Goal: Find specific page/section: Find specific page/section

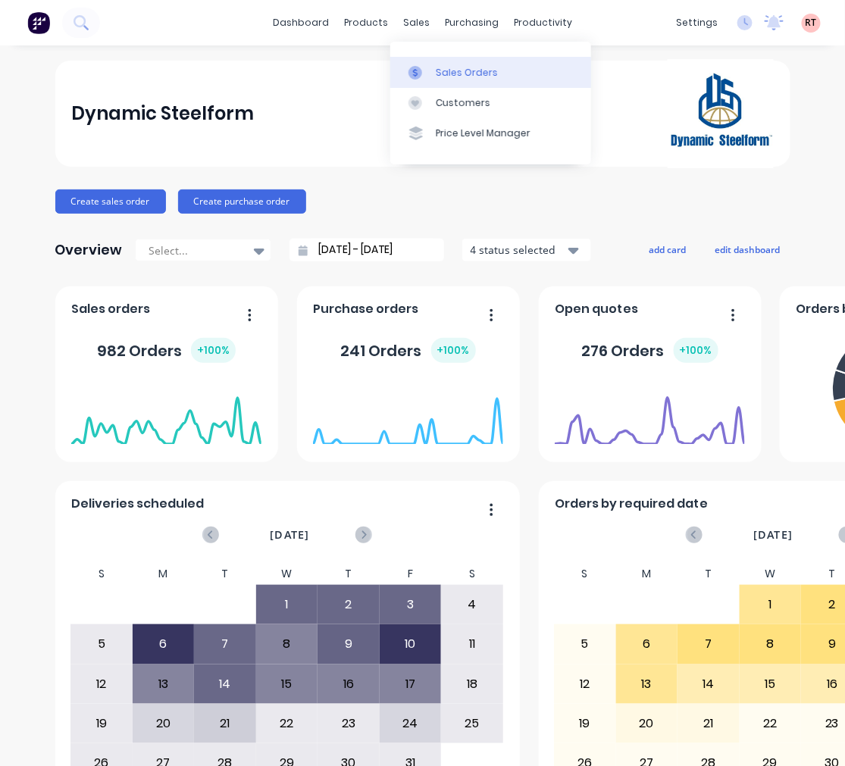
click at [465, 74] on div "Sales Orders" at bounding box center [467, 73] width 62 height 14
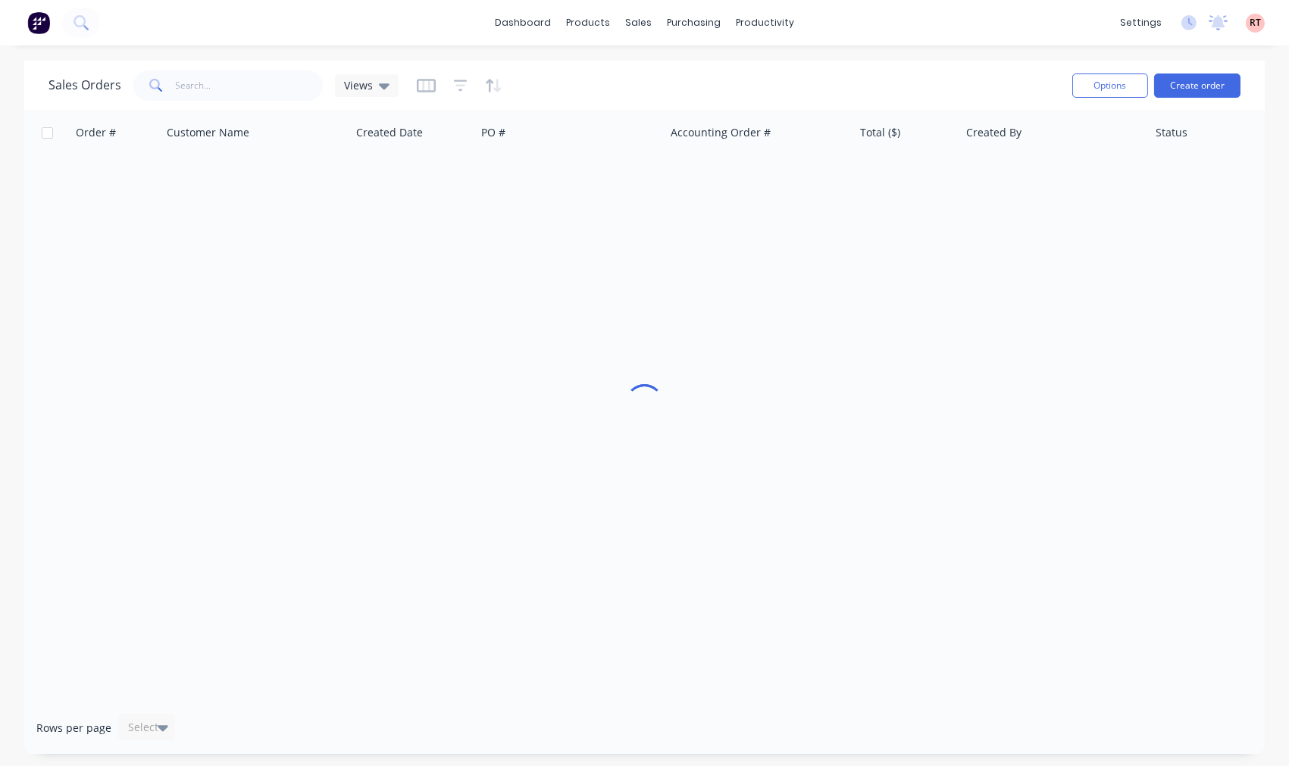
click at [261, 102] on div "Sales Orders Views" at bounding box center [553, 85] width 1011 height 37
click at [258, 77] on input "text" at bounding box center [250, 85] width 148 height 30
drag, startPoint x: 178, startPoint y: 82, endPoint x: 170, endPoint y: 79, distance: 8.2
click at [170, 79] on div "0401911095" at bounding box center [227, 85] width 189 height 30
drag, startPoint x: 238, startPoint y: 92, endPoint x: 102, endPoint y: 86, distance: 135.7
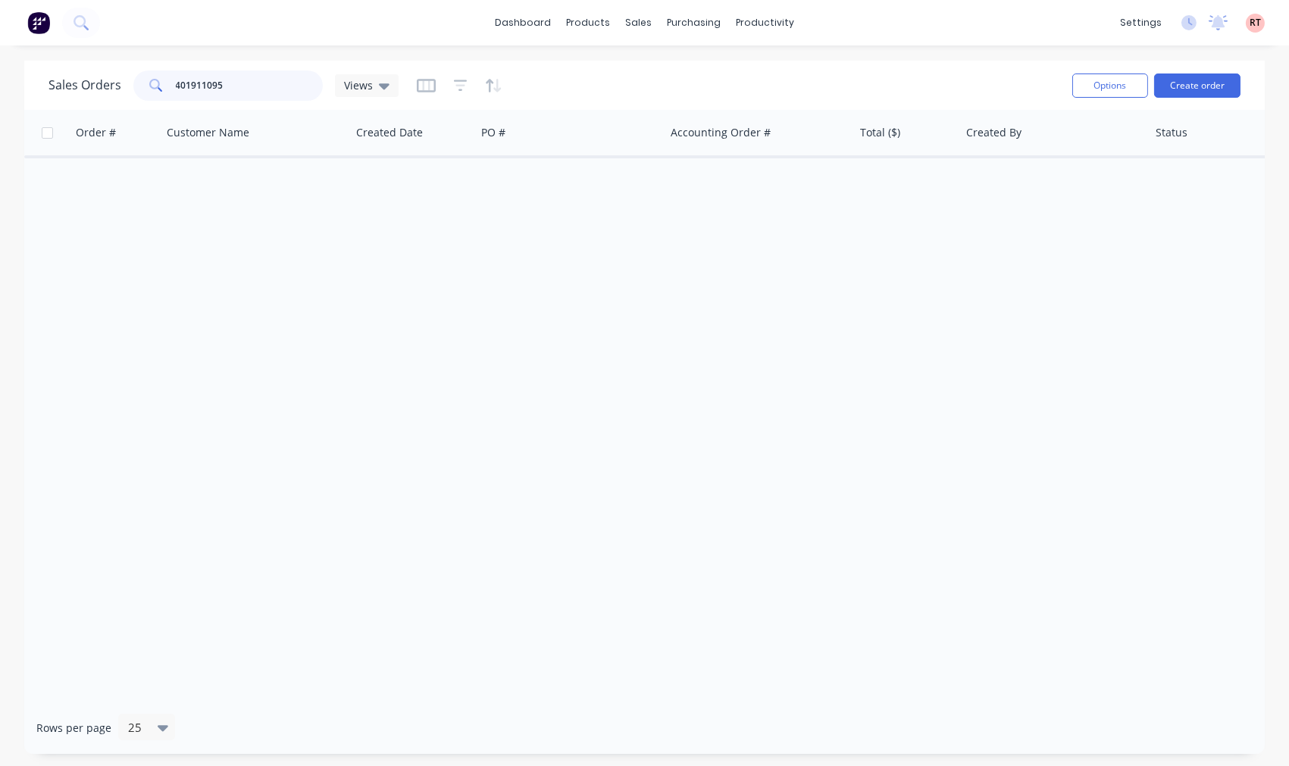
click at [104, 86] on div "Sales Orders 401911095 Views" at bounding box center [223, 85] width 350 height 30
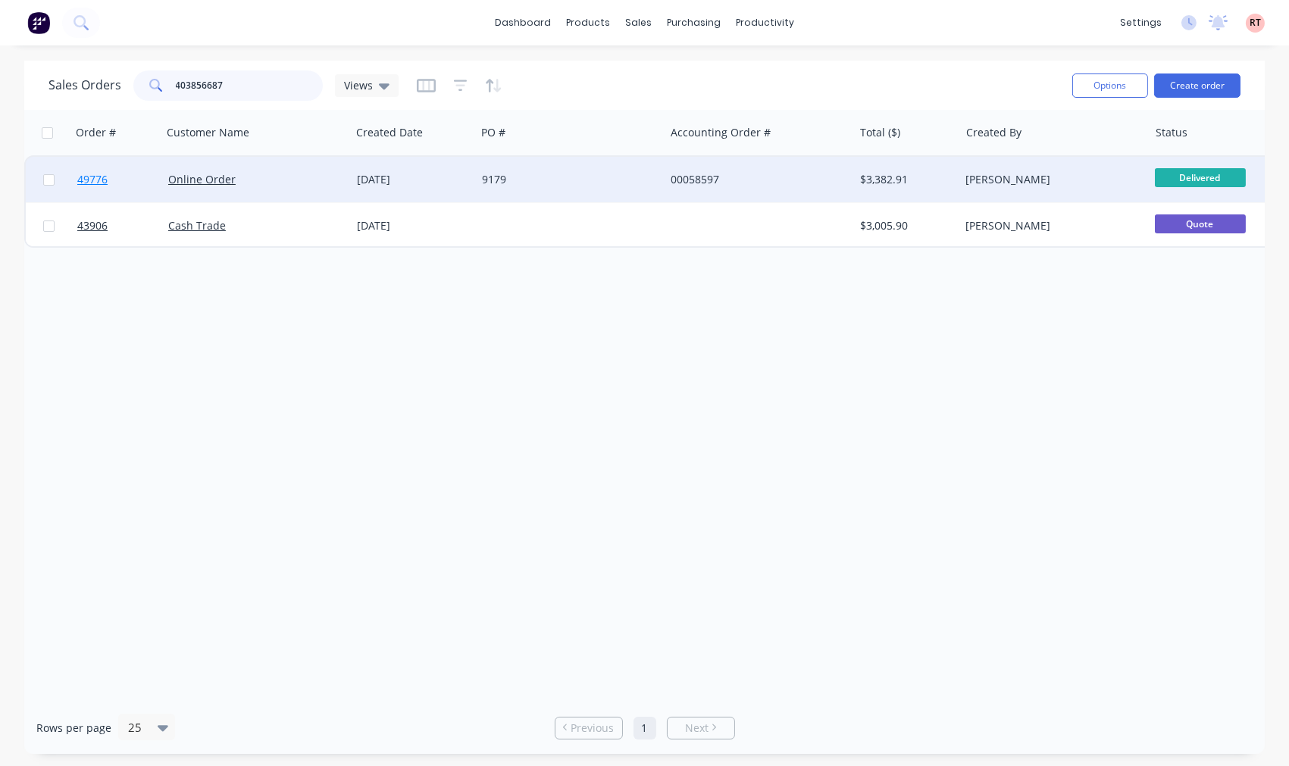
type input "403856687"
click at [98, 177] on span "49776" at bounding box center [92, 179] width 30 height 15
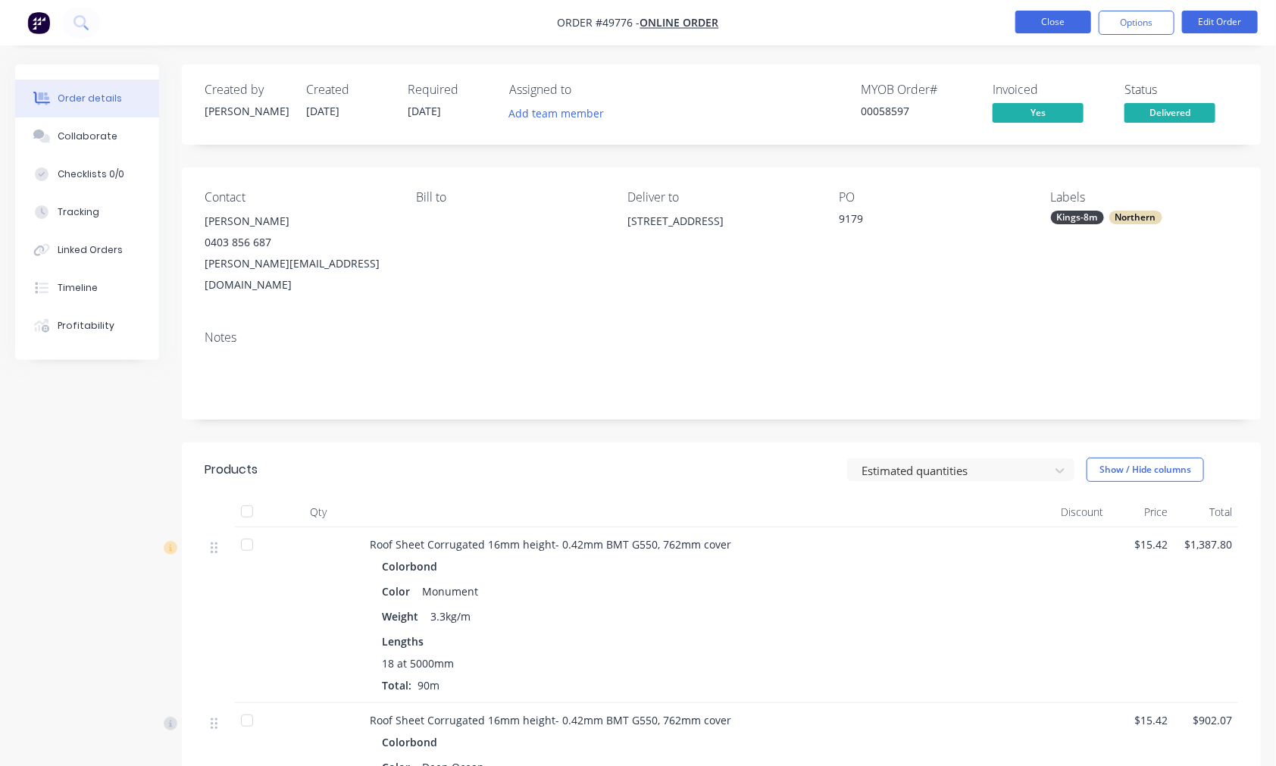
click at [1038, 19] on button "Close" at bounding box center [1053, 22] width 76 height 23
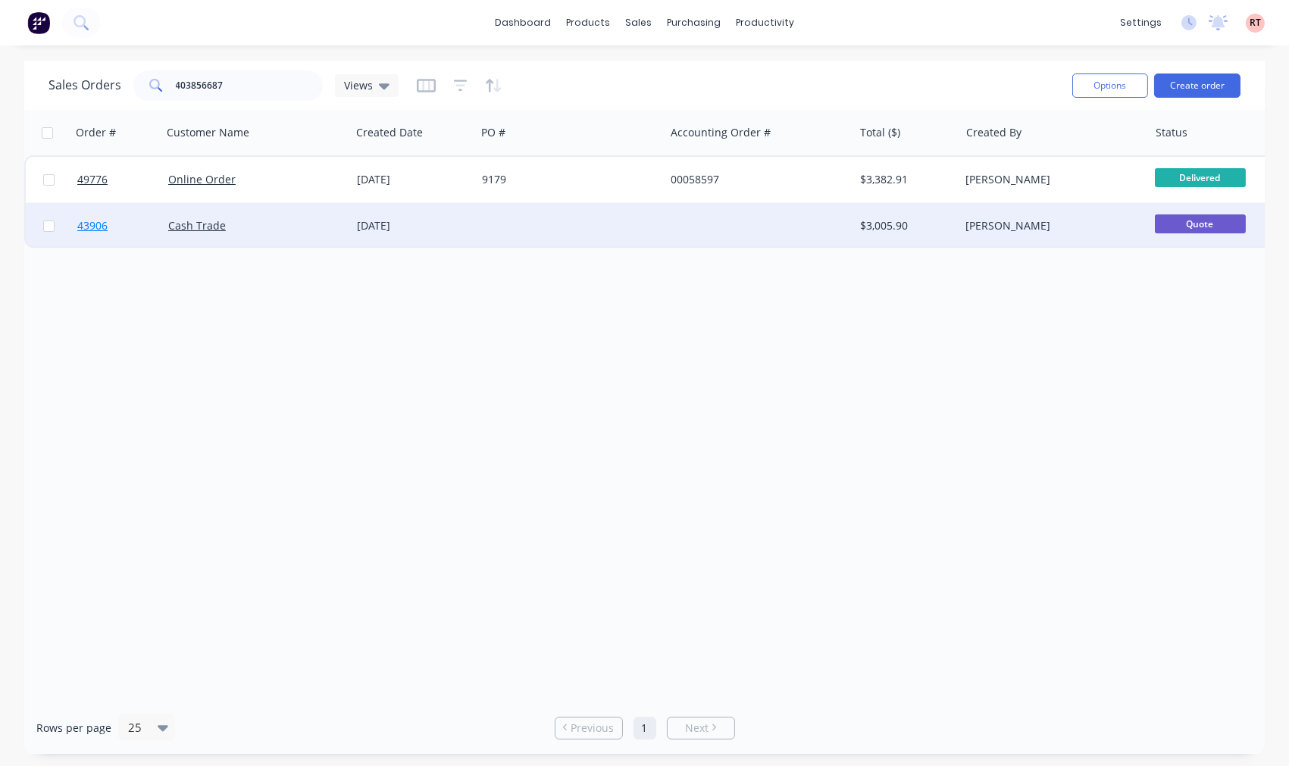
click at [87, 227] on span "43906" at bounding box center [92, 225] width 30 height 15
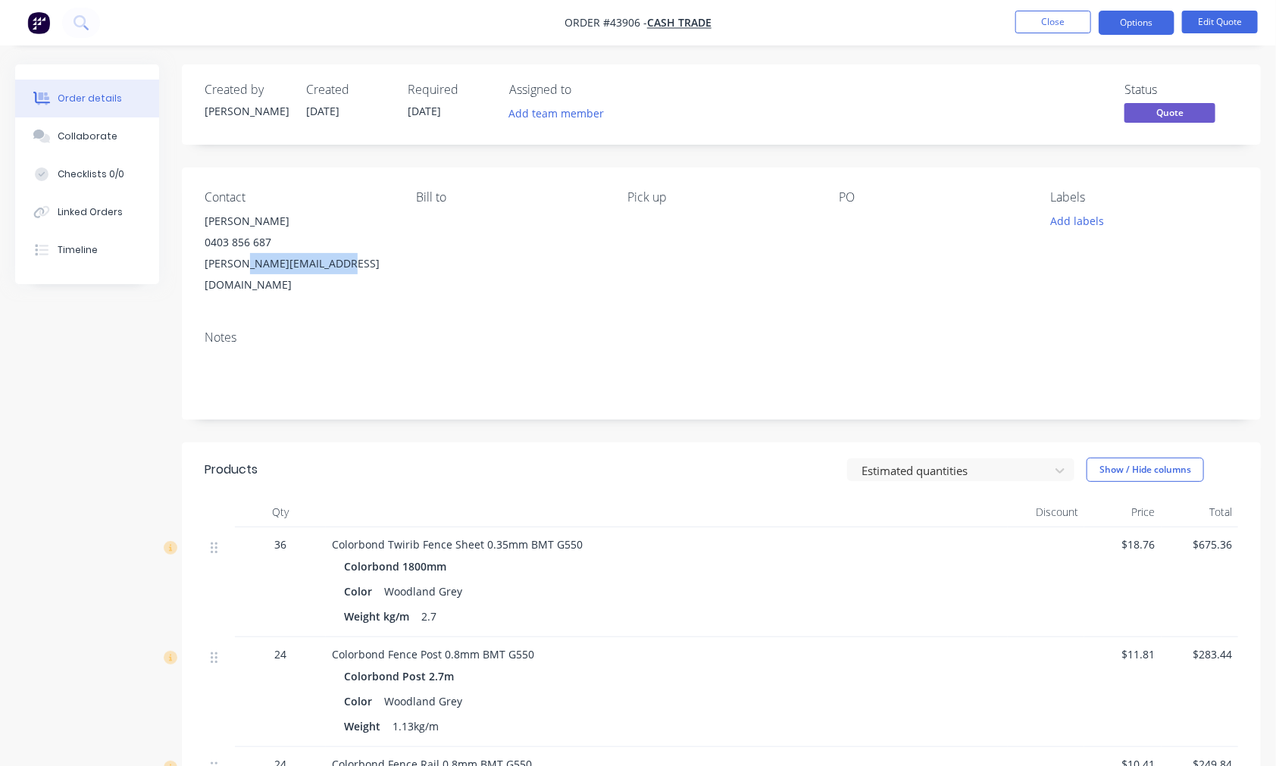
drag, startPoint x: 385, startPoint y: 270, endPoint x: 251, endPoint y: 273, distance: 134.1
click at [251, 273] on div "Contact [PERSON_NAME] [PHONE_NUMBER] [PERSON_NAME][EMAIL_ADDRESS][DOMAIN_NAME] …" at bounding box center [721, 242] width 1079 height 151
copy div "[DOMAIN_NAME]"
click at [1064, 23] on button "Close" at bounding box center [1053, 22] width 76 height 23
